Goal: Communication & Community: Answer question/provide support

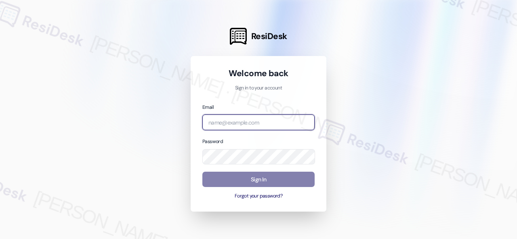
click at [238, 124] on input "email" at bounding box center [258, 123] width 112 height 16
paste input "[EMAIL_ADDRESS][PERSON_NAME][PERSON_NAME][PERSON_NAME][DOMAIN_NAME]"
type input "[EMAIL_ADDRESS][PERSON_NAME][PERSON_NAME][PERSON_NAME][DOMAIN_NAME]"
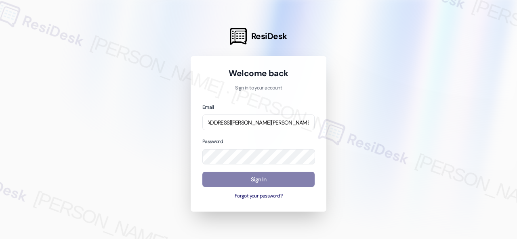
scroll to position [0, 0]
click at [139, 167] on div at bounding box center [258, 119] width 517 height 239
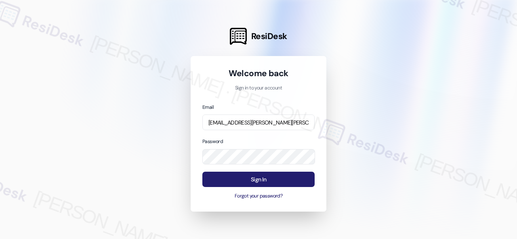
click at [266, 176] on button "Sign In" at bounding box center [258, 180] width 112 height 16
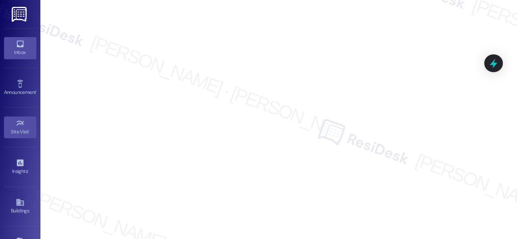
click at [16, 46] on icon at bounding box center [20, 44] width 9 height 9
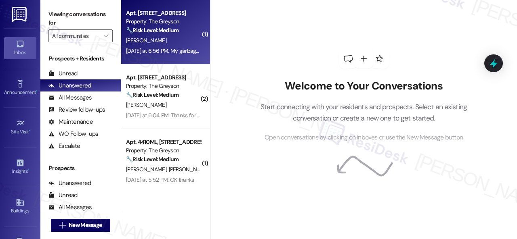
click at [174, 42] on div "[PERSON_NAME]" at bounding box center [163, 41] width 76 height 10
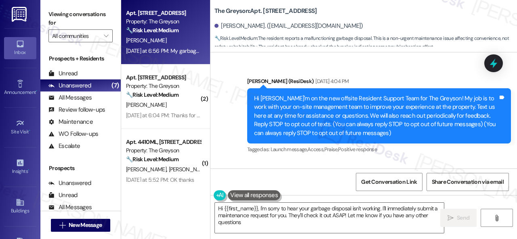
type textarea "Hi {{first_name}}, I'm sorry to hear your garbage disposal isn't working. I'll …"
